Goal: Book appointment/travel/reservation

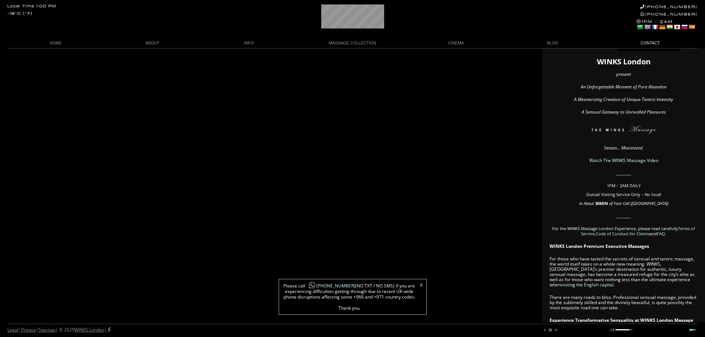
click at [650, 44] on link "CONTACT" at bounding box center [649, 43] width 97 height 10
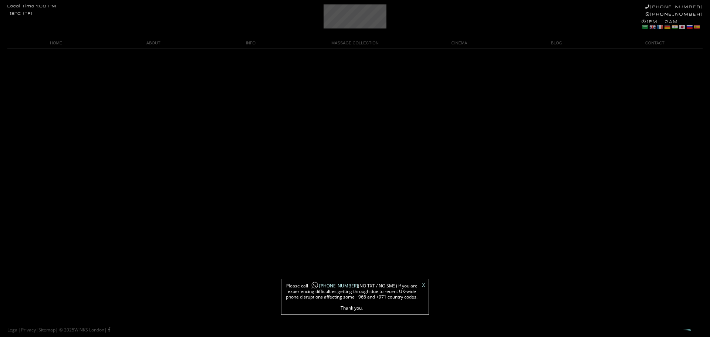
click at [423, 283] on link "X" at bounding box center [423, 285] width 3 height 4
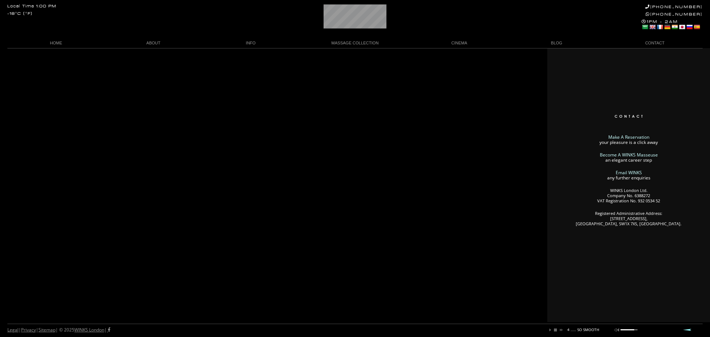
scroll to position [0, 109]
click at [519, 56] on div "Make A Reservation your pleasure is a click away Become A WINKS Masseuse an ele…" at bounding box center [355, 185] width 710 height 274
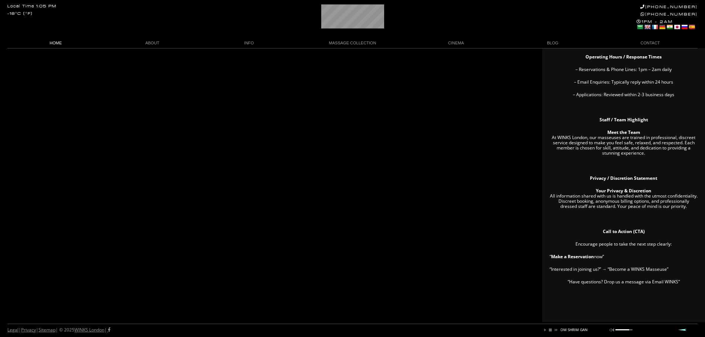
scroll to position [0, 121]
